Goal: Check status

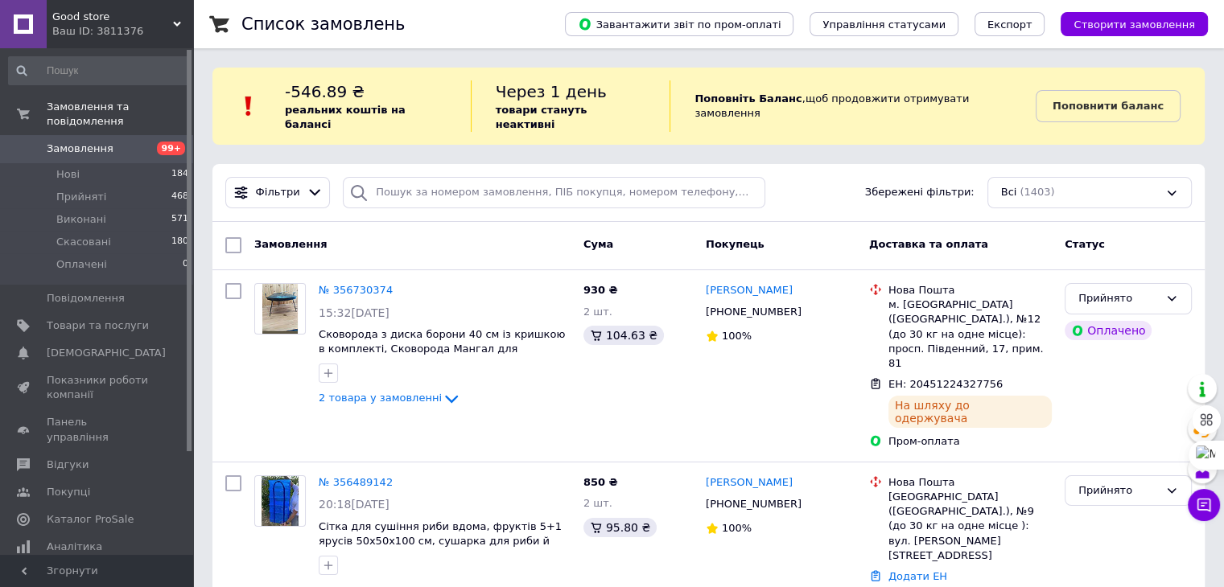
click at [76, 142] on span "Замовлення" at bounding box center [80, 149] width 67 height 14
click at [89, 142] on span "Замовлення" at bounding box center [80, 149] width 67 height 14
